Goal: Information Seeking & Learning: Check status

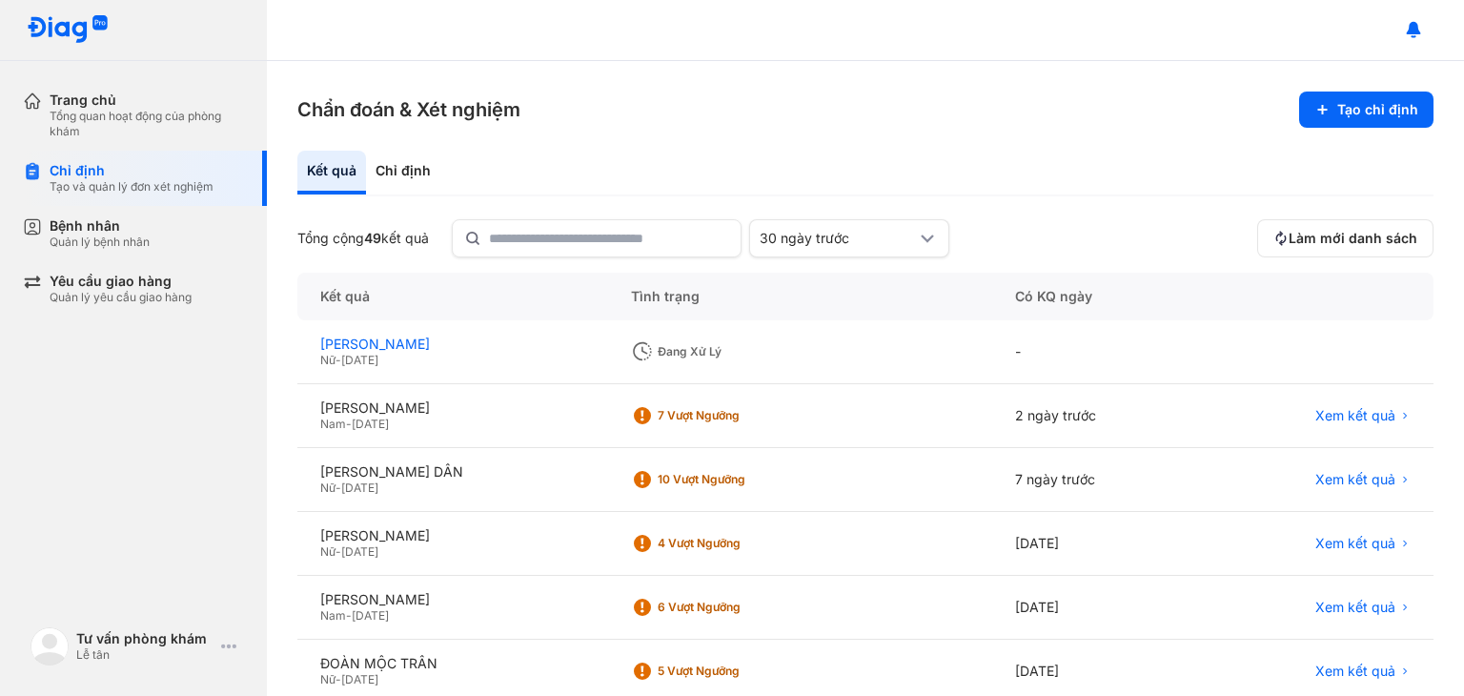
click at [446, 344] on div "[PERSON_NAME]" at bounding box center [452, 344] width 265 height 17
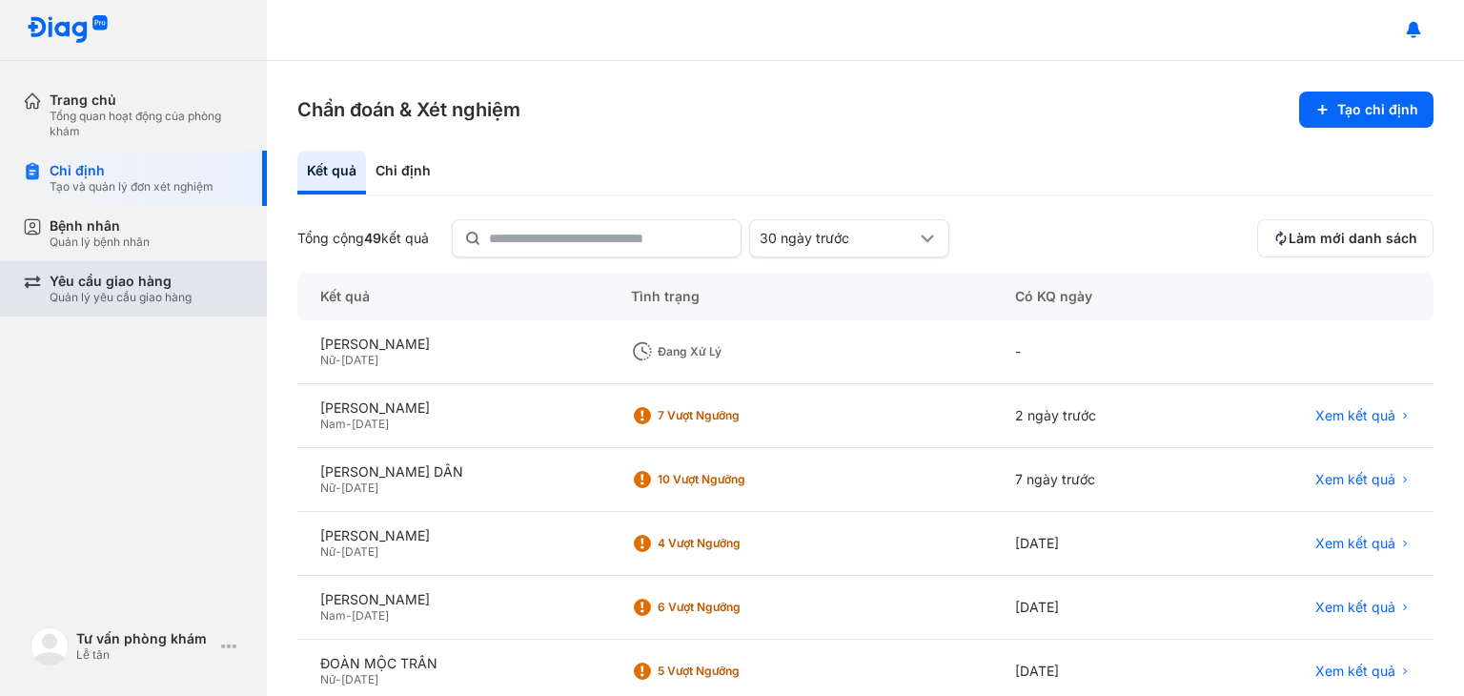
click at [112, 292] on div "Quản lý yêu cầu giao hàng" at bounding box center [121, 297] width 142 height 15
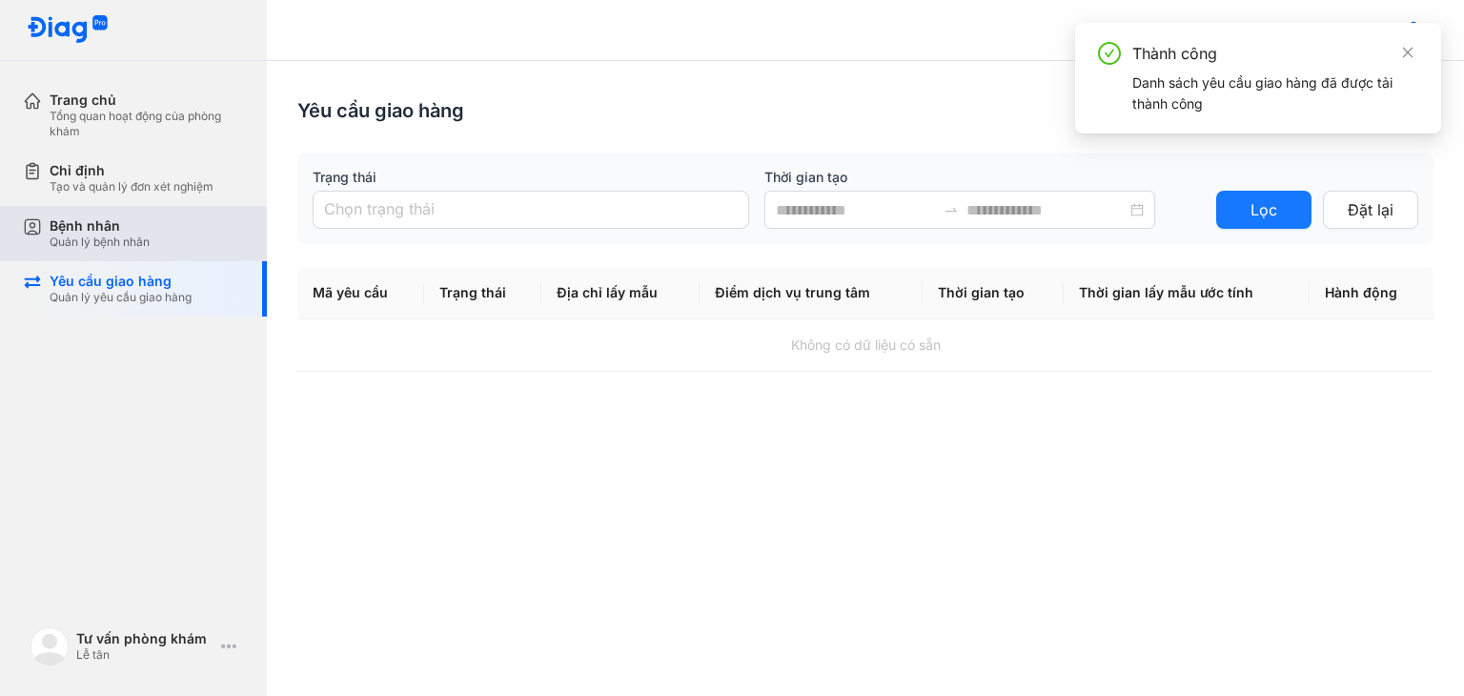
click at [91, 239] on div "Quản lý bệnh nhân" at bounding box center [100, 241] width 100 height 15
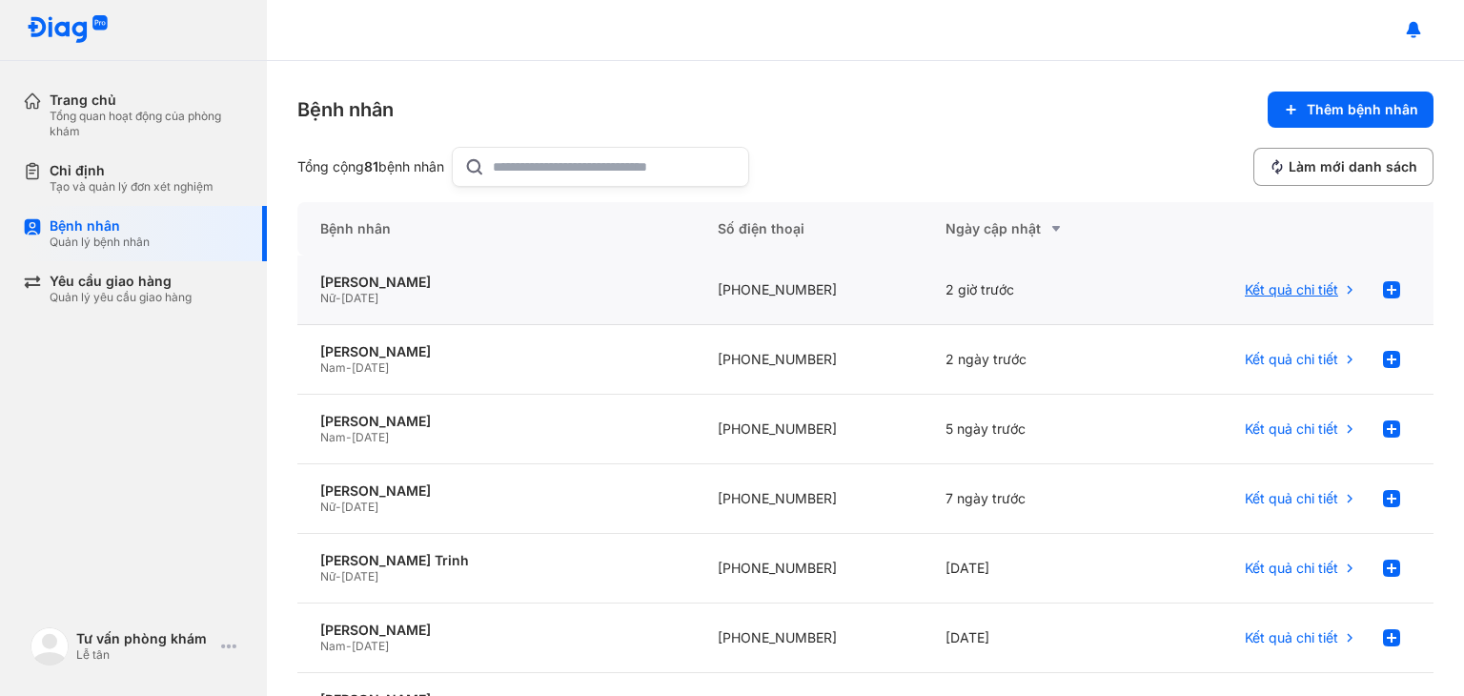
click at [1301, 291] on span "Kết quả chi tiết" at bounding box center [1291, 289] width 93 height 17
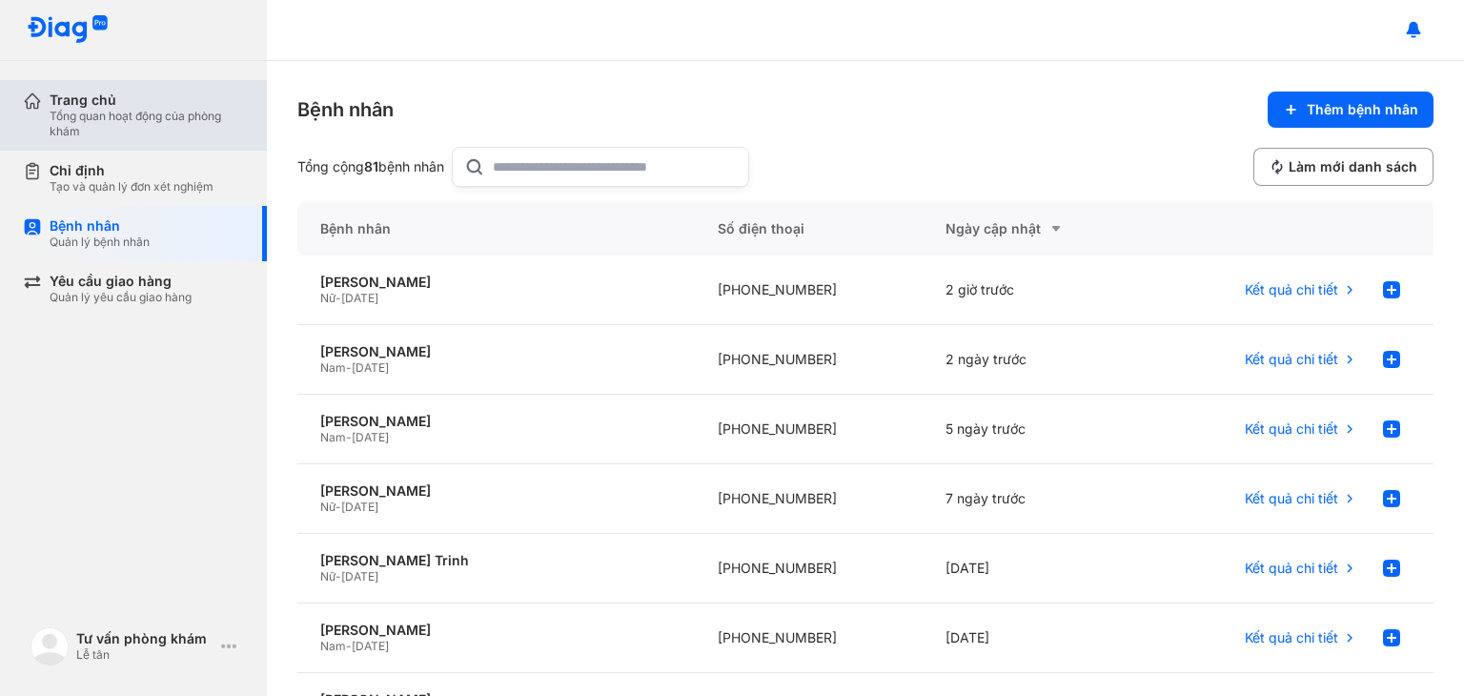
click at [77, 124] on div "Tổng quan hoạt động của phòng khám" at bounding box center [147, 124] width 194 height 31
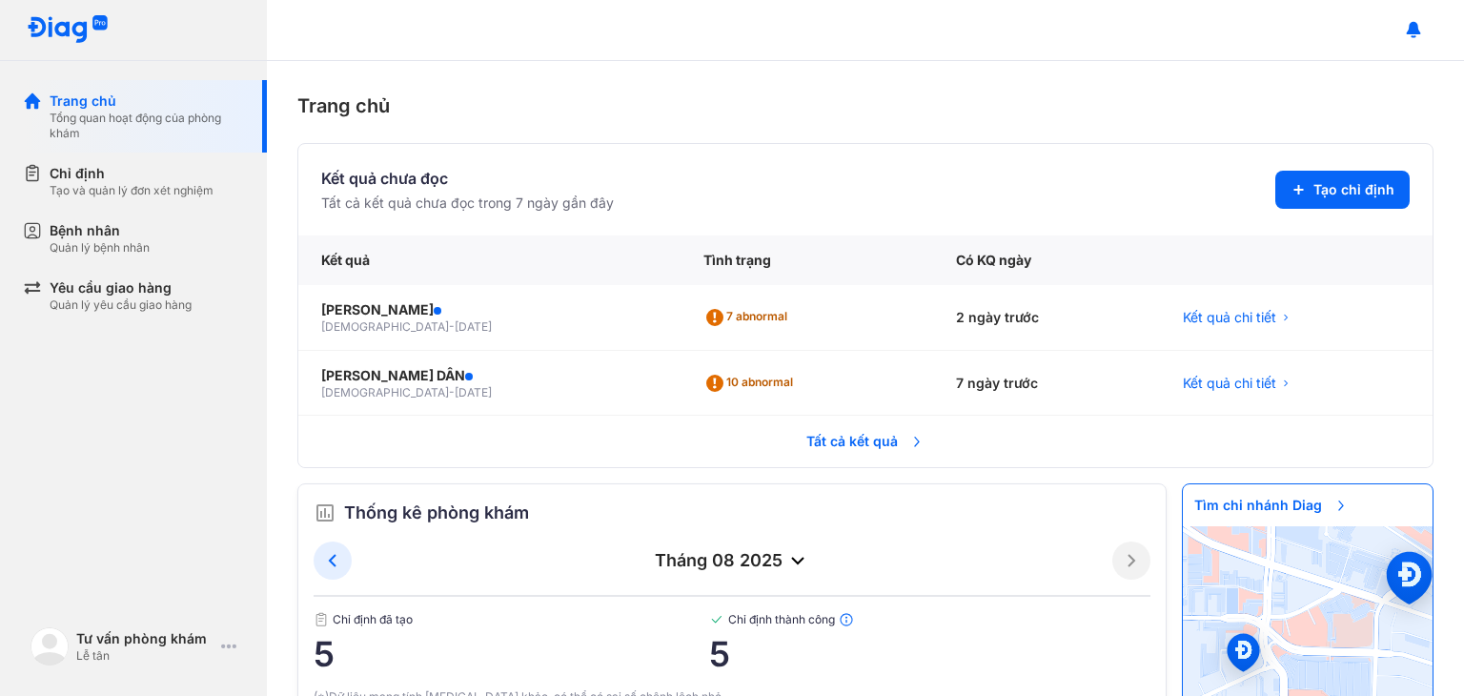
click at [900, 442] on span "Tất cả kết quả" at bounding box center [865, 441] width 141 height 42
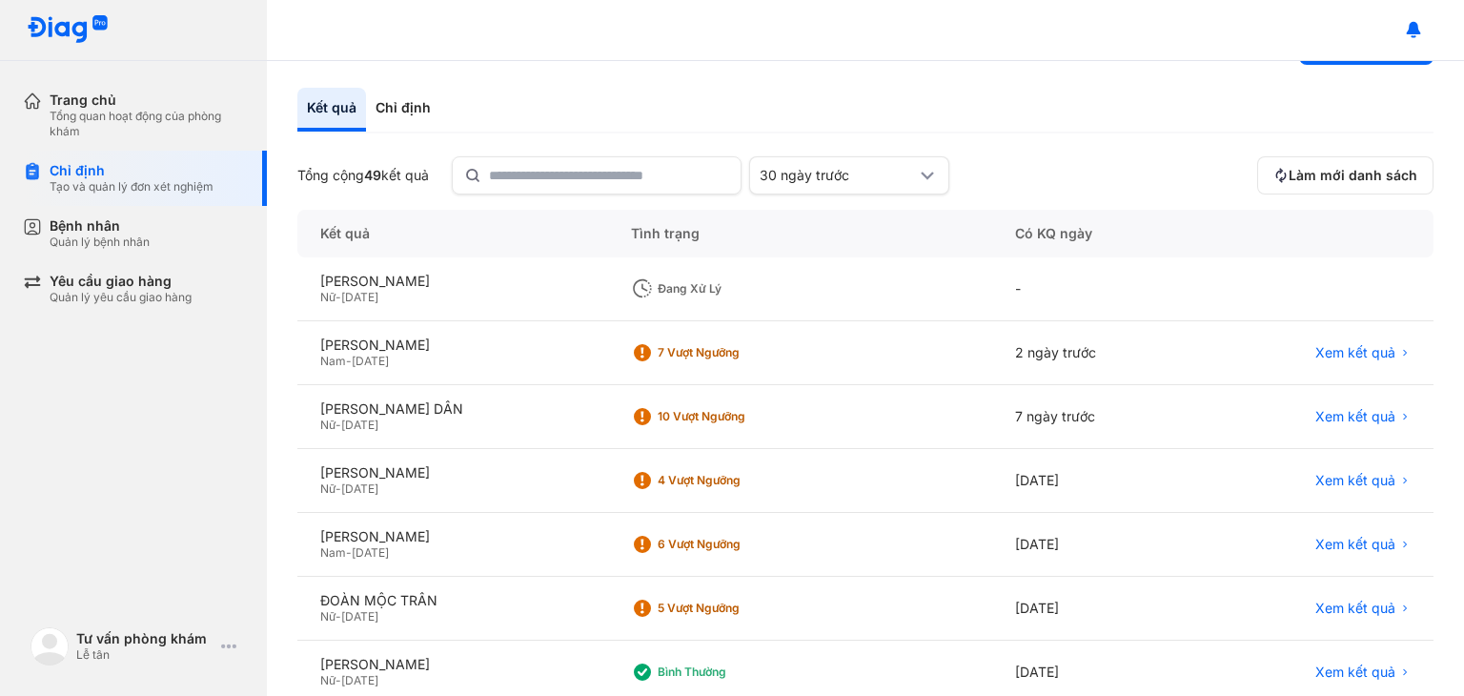
scroll to position [95, 0]
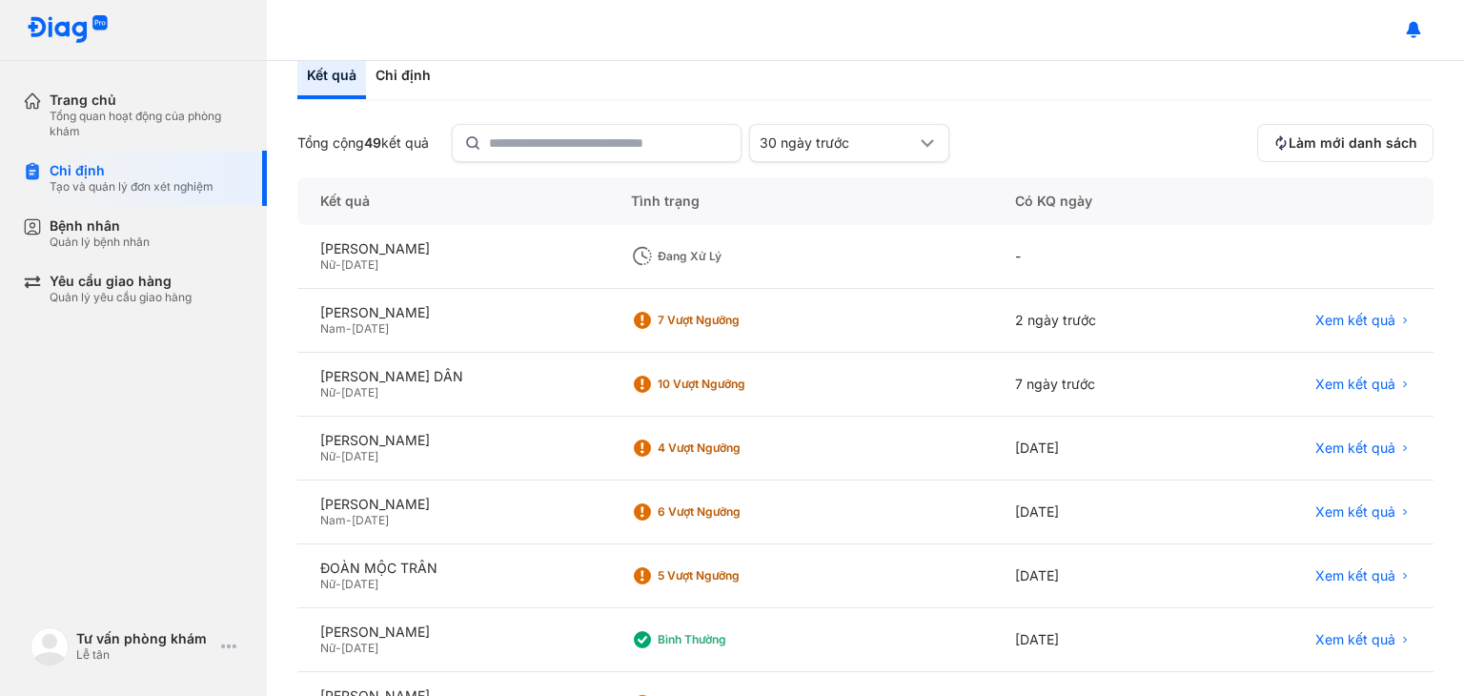
click at [774, 274] on div "Đang xử lý" at bounding box center [799, 257] width 383 height 64
click at [400, 245] on div "TRẦN THỊ HOÀI THƯƠNG" at bounding box center [452, 248] width 265 height 17
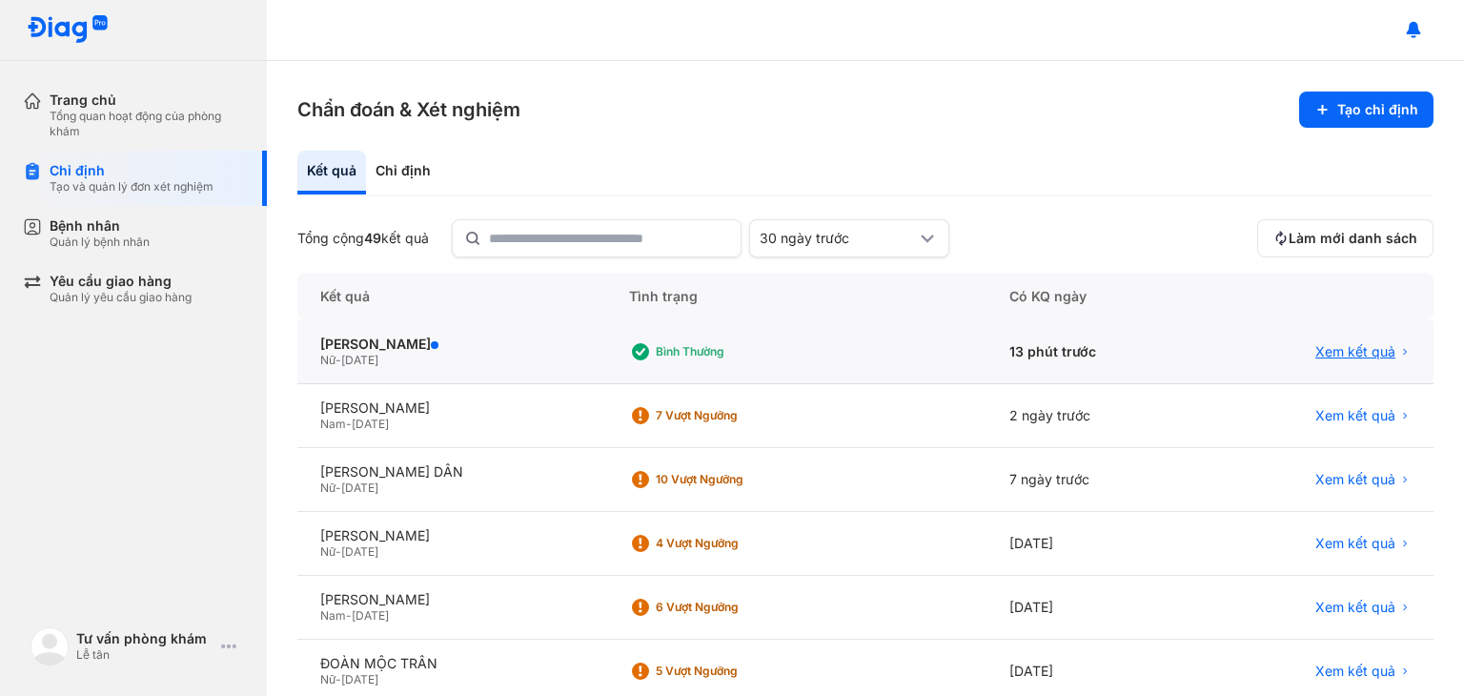
click at [1361, 351] on span "Xem kết quả" at bounding box center [1355, 351] width 80 height 17
click at [1399, 354] on icon at bounding box center [1404, 351] width 11 height 11
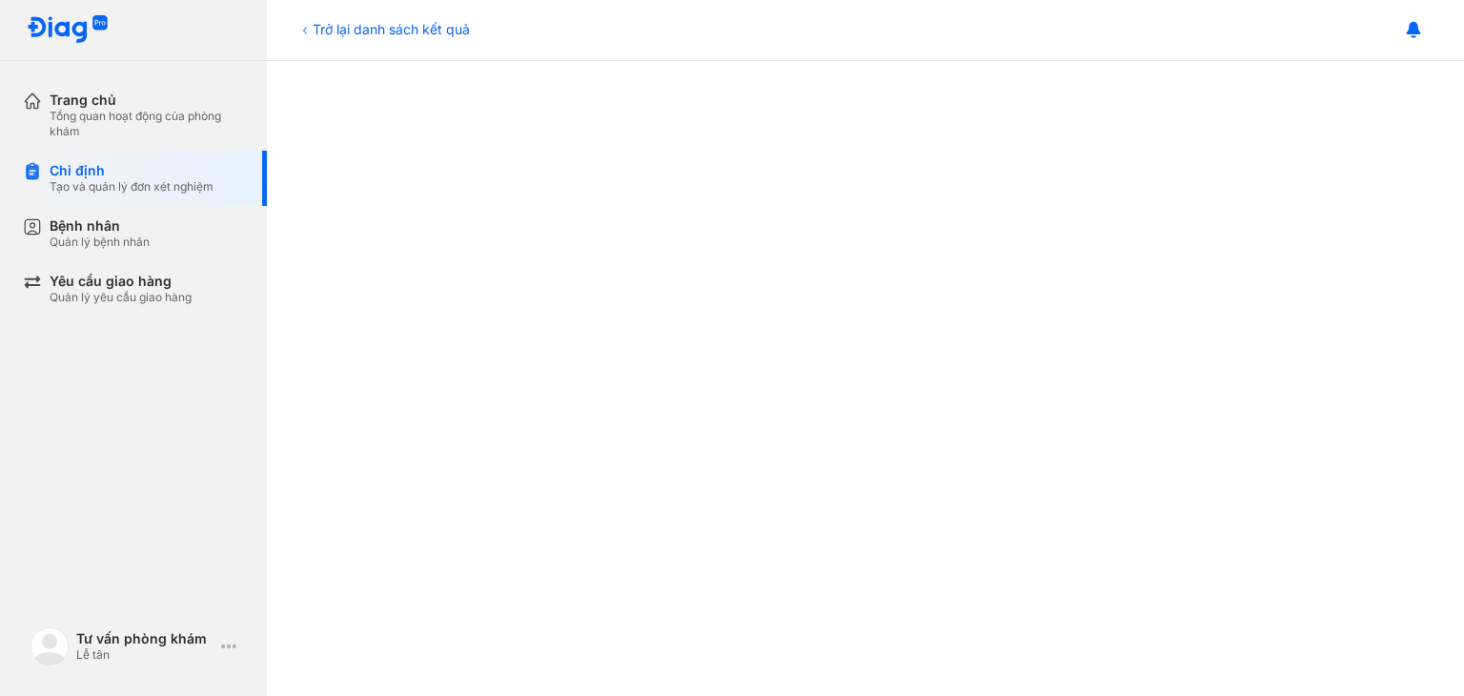
scroll to position [286, 0]
